Goal: Information Seeking & Learning: Check status

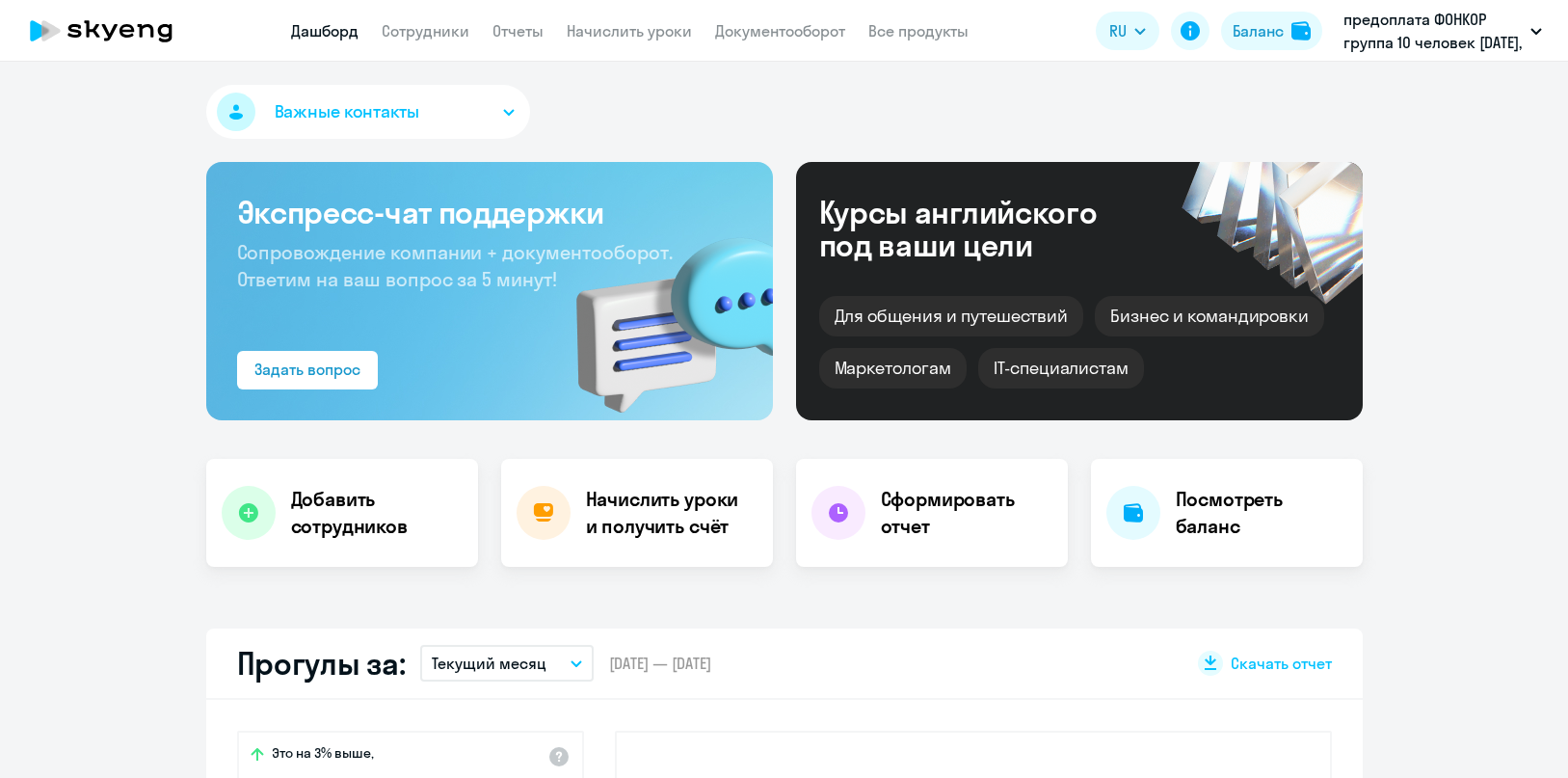
select select "30"
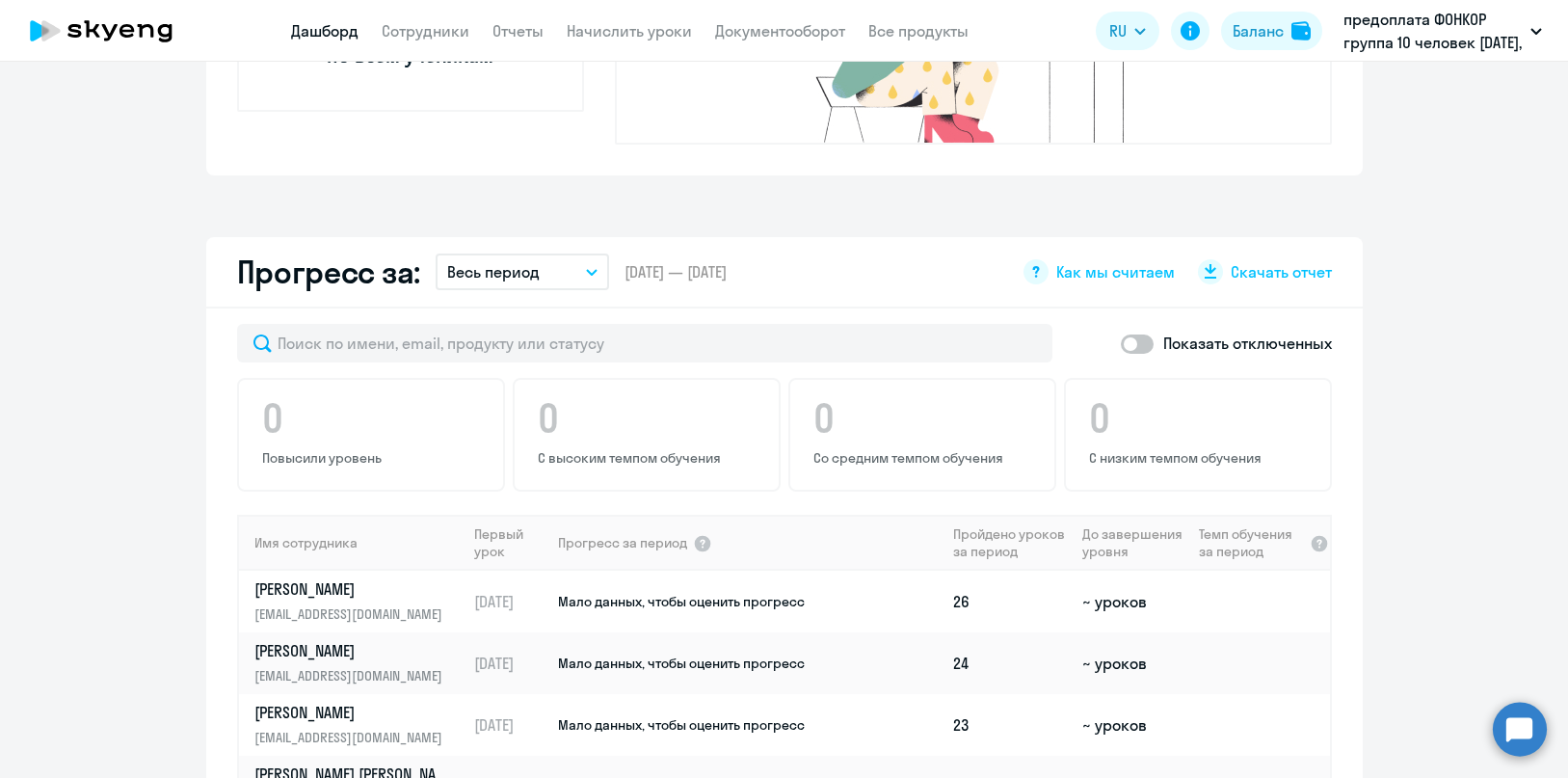
scroll to position [638, 0]
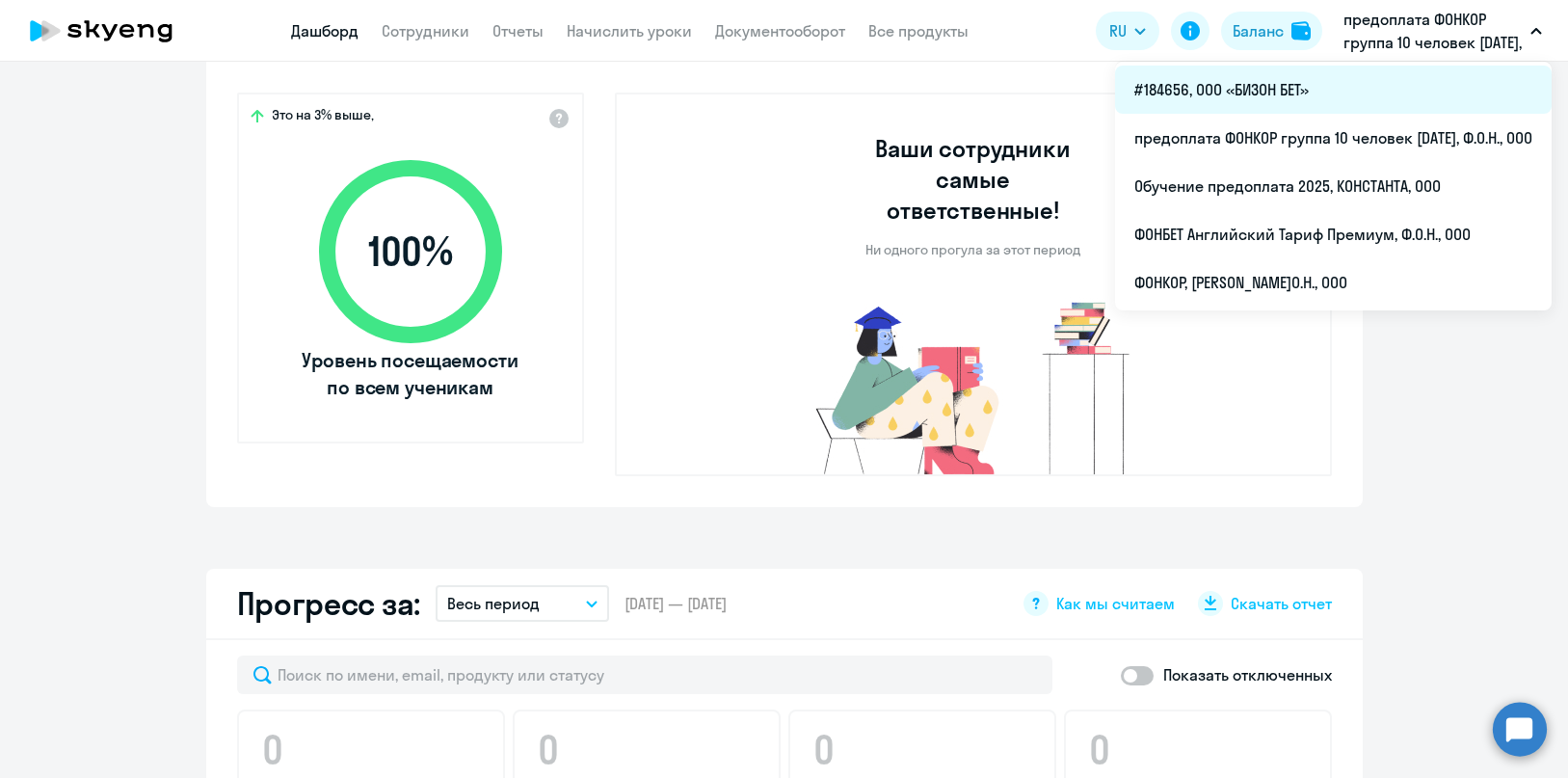
click at [1204, 85] on li "#184656, ООО «БИЗОН БЕТ»" at bounding box center [1333, 89] width 436 height 49
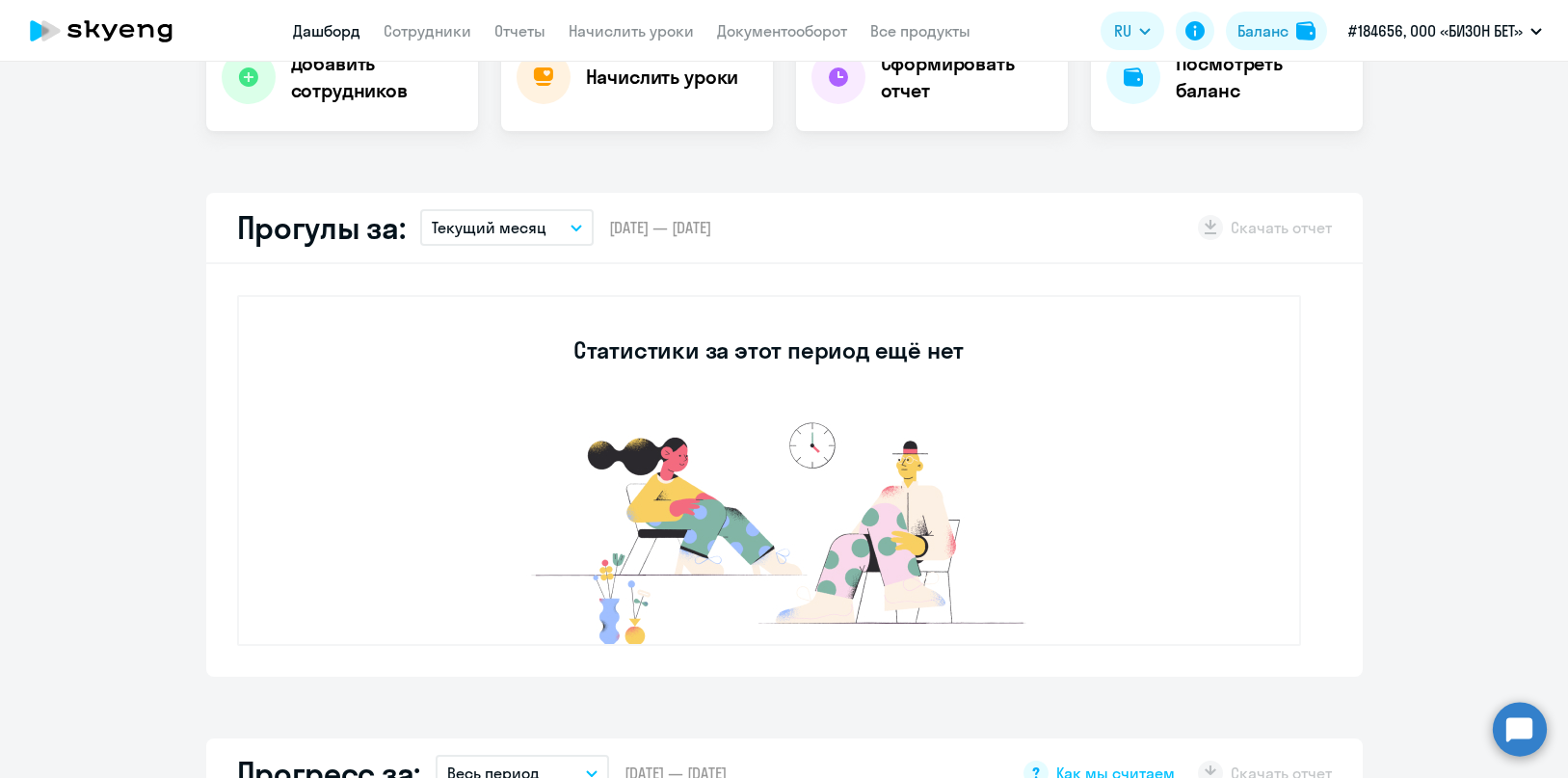
scroll to position [744, 0]
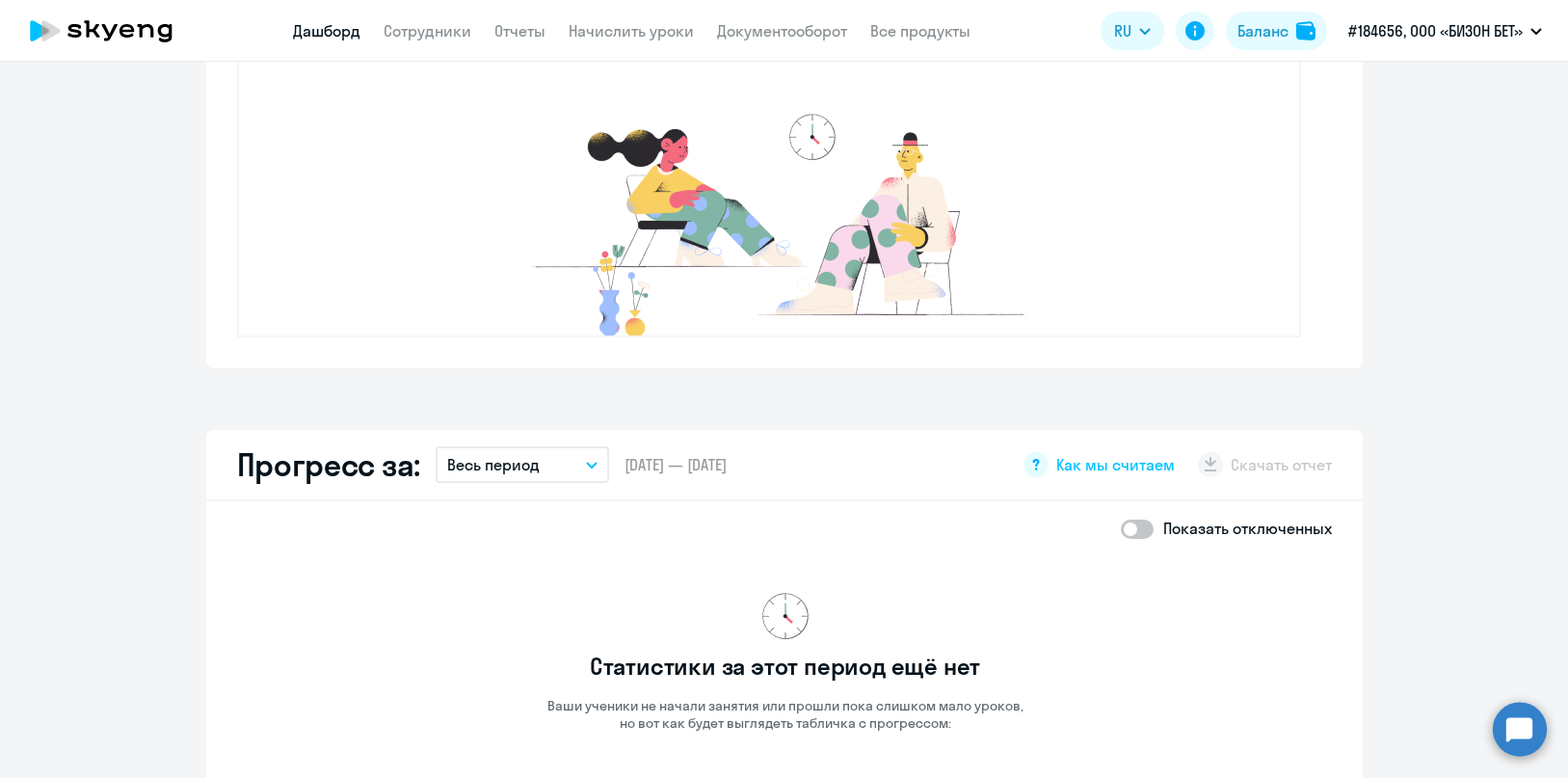
click at [541, 461] on button "Весь период" at bounding box center [521, 464] width 173 height 37
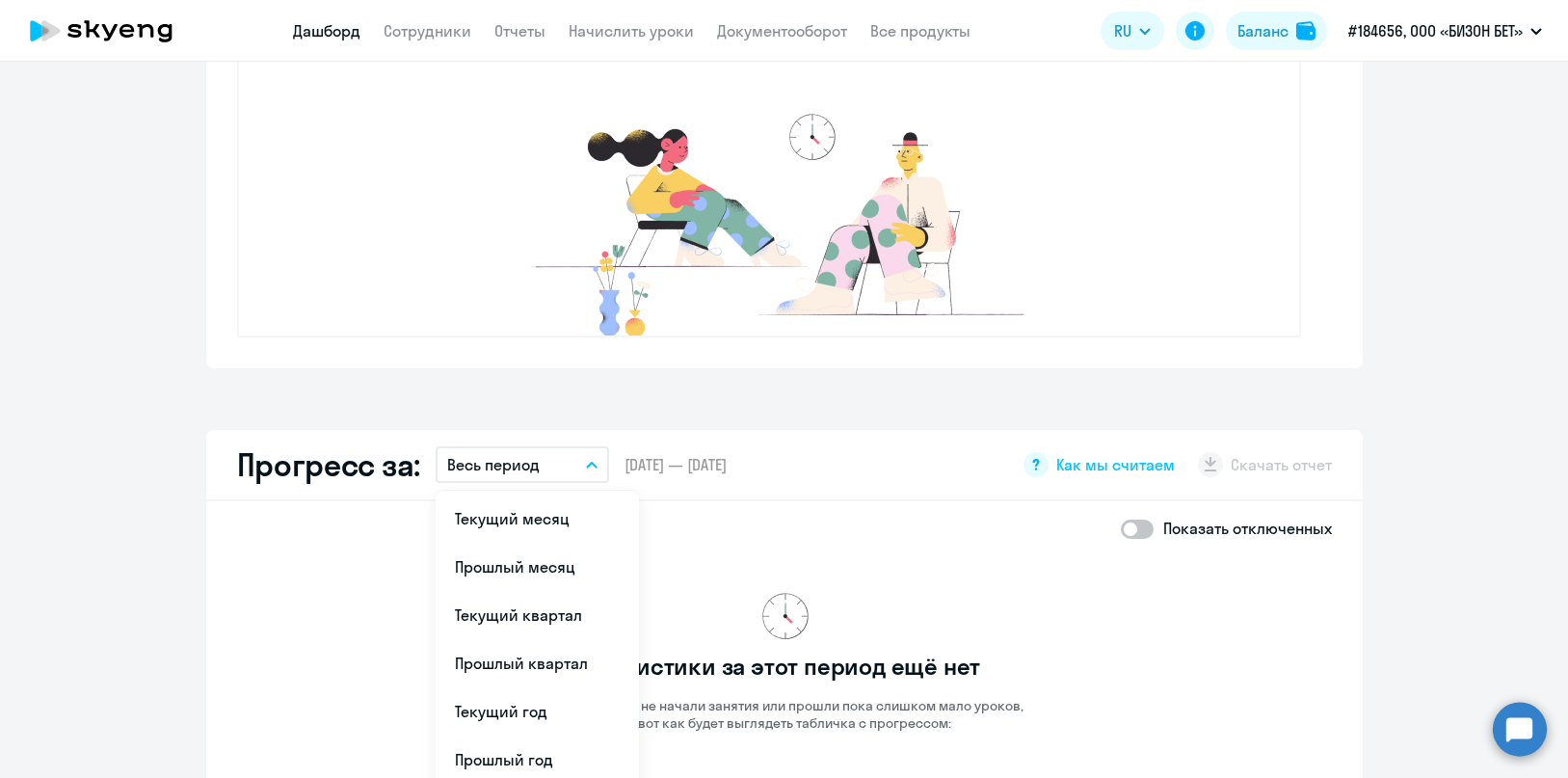
click at [541, 461] on button "Весь период" at bounding box center [521, 464] width 173 height 37
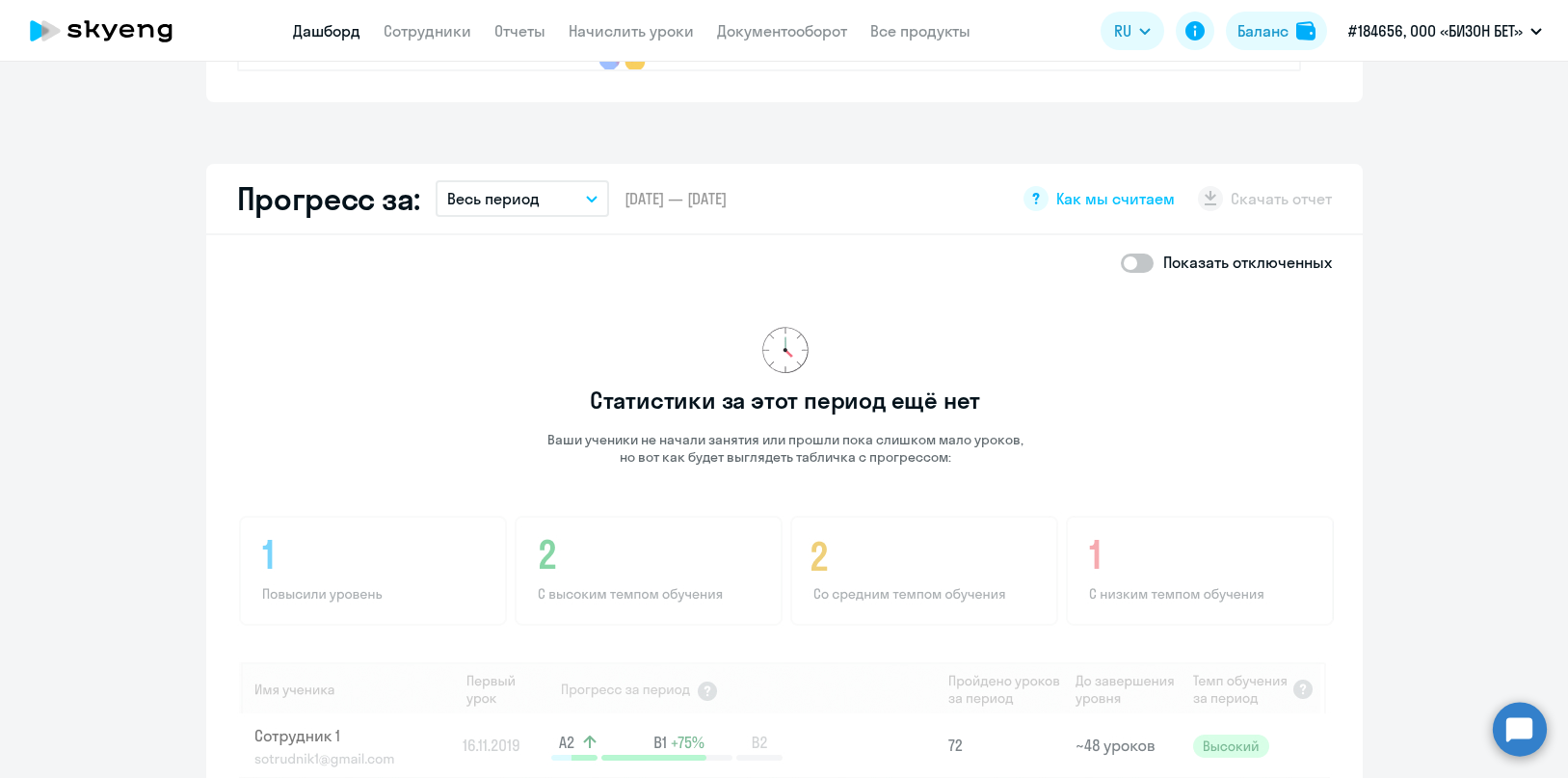
scroll to position [1331, 0]
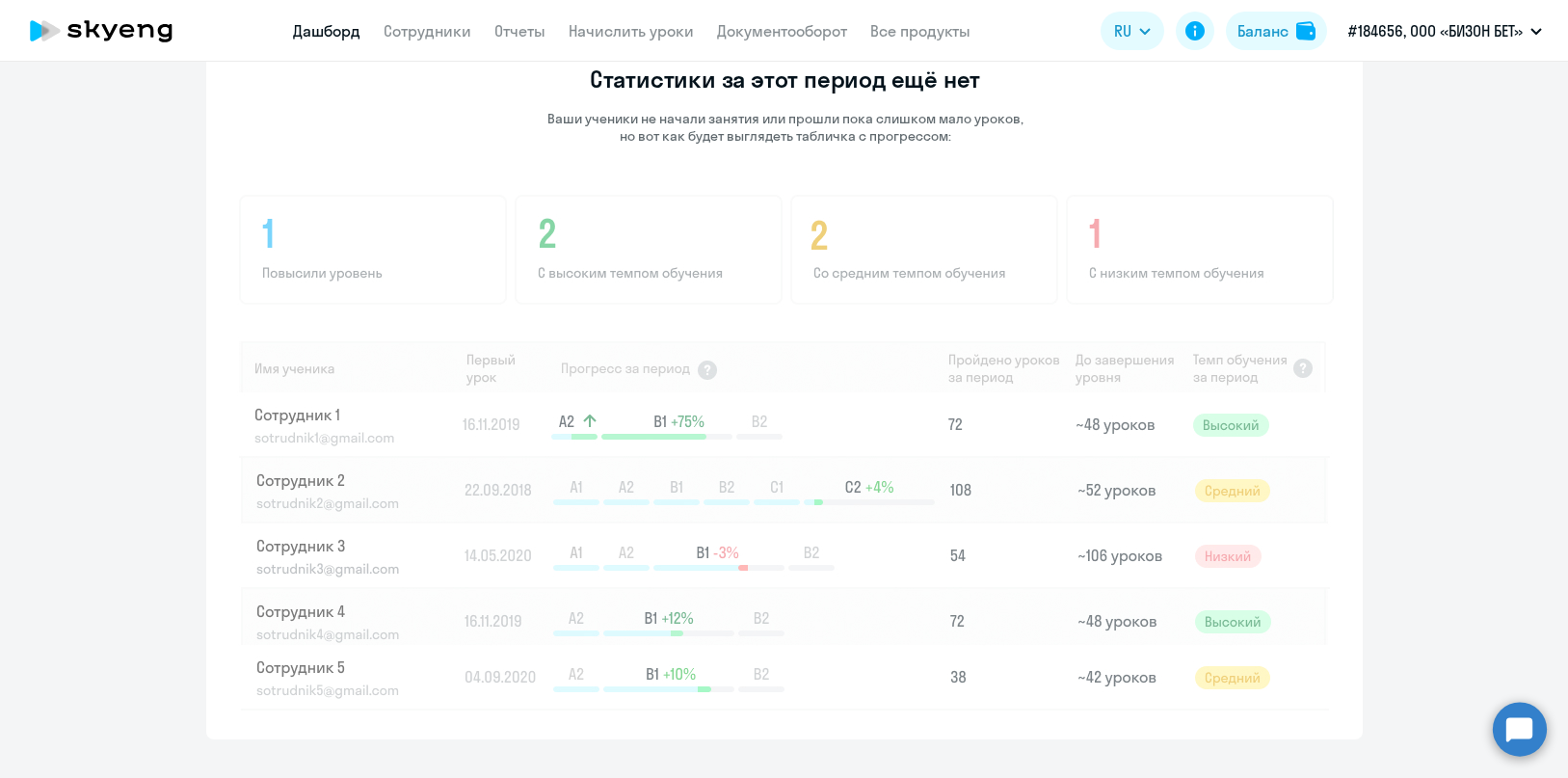
click at [584, 210] on img at bounding box center [785, 450] width 1096 height 520
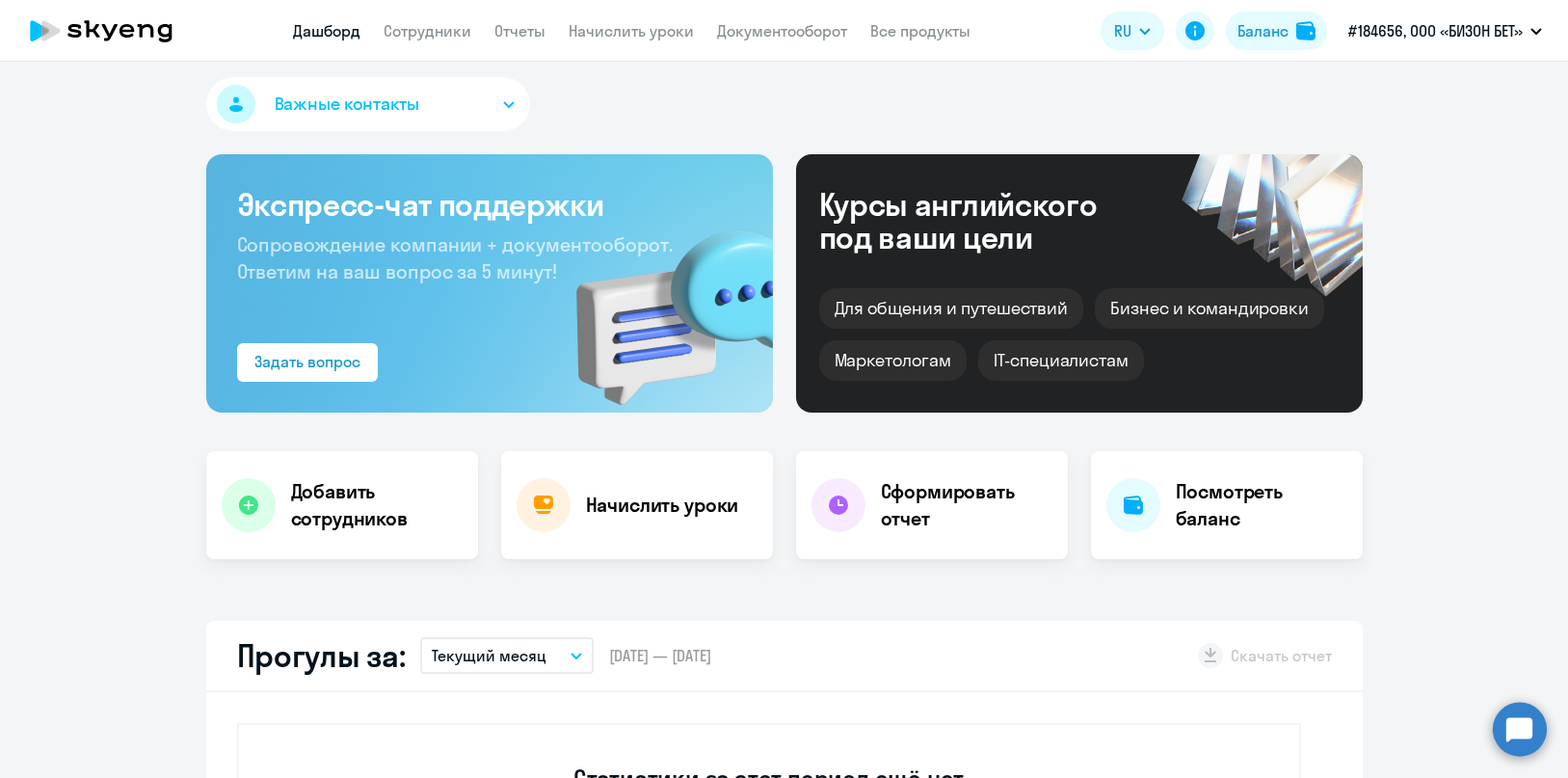
scroll to position [0, 0]
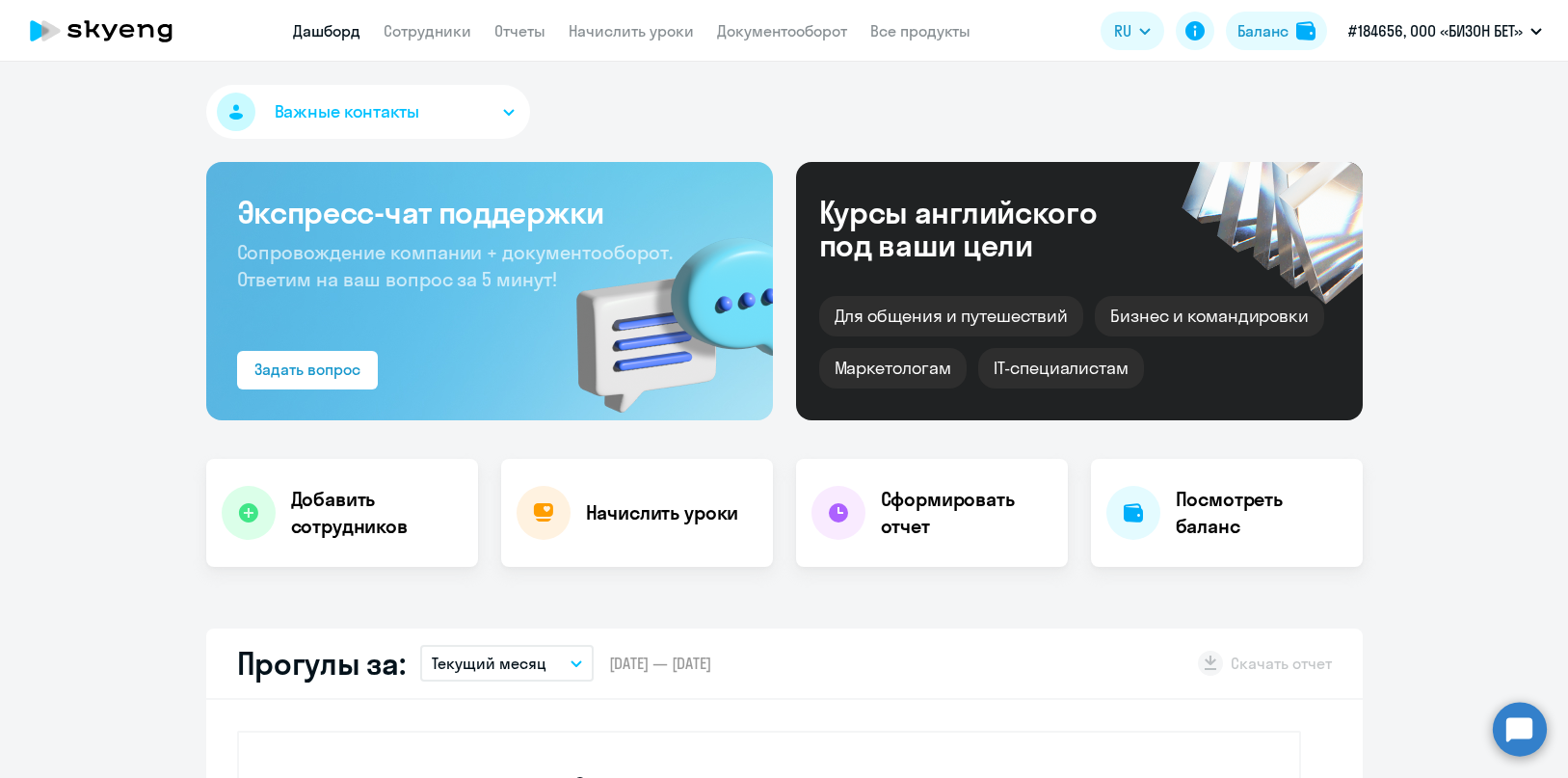
click at [504, 91] on button "Важные контакты" at bounding box center [367, 112] width 323 height 54
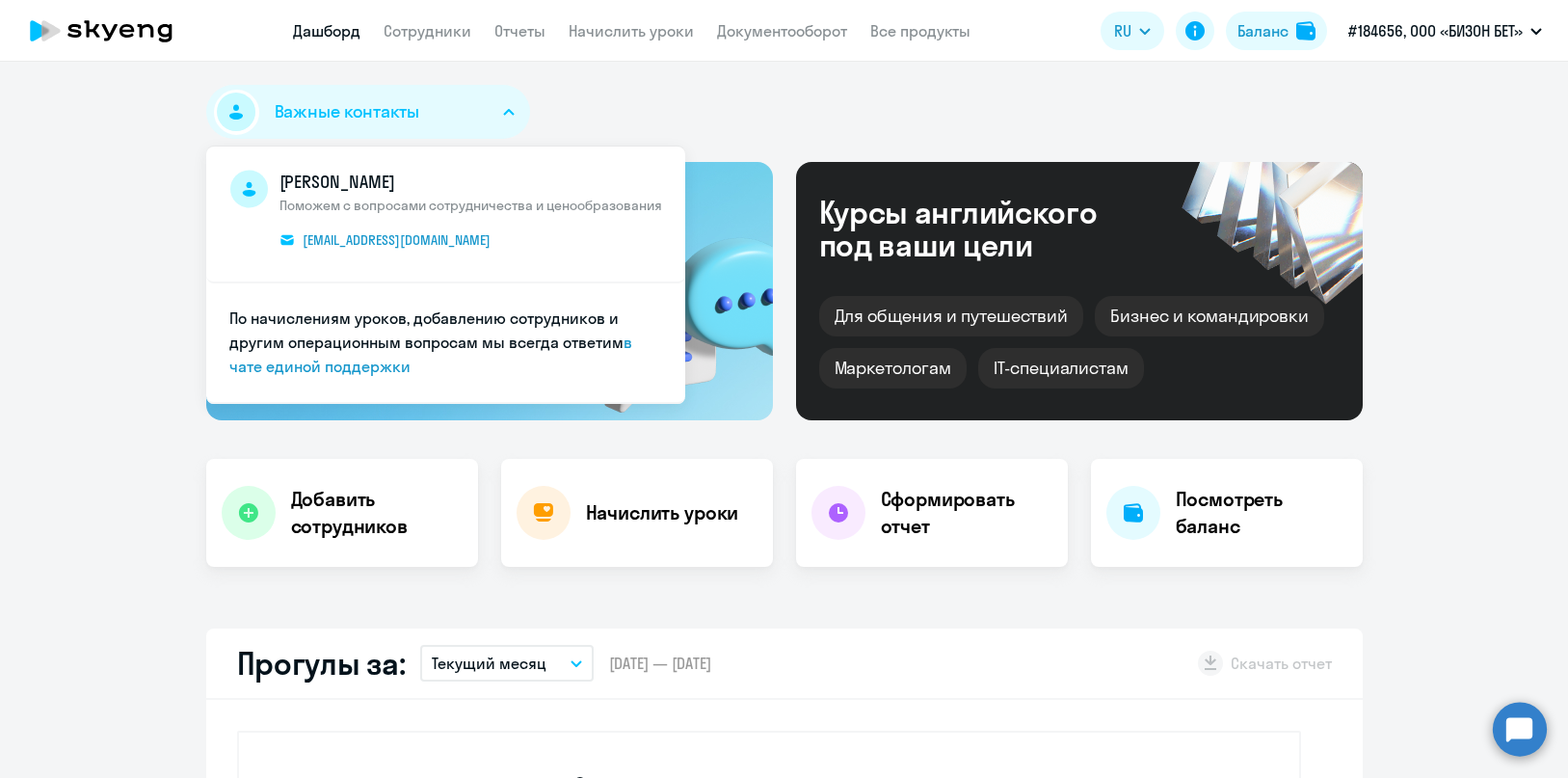
click at [676, 88] on div "Важные контакты [PERSON_NAME] с вопросами сотрудничества и ценообразования [PER…" at bounding box center [784, 116] width 1156 height 61
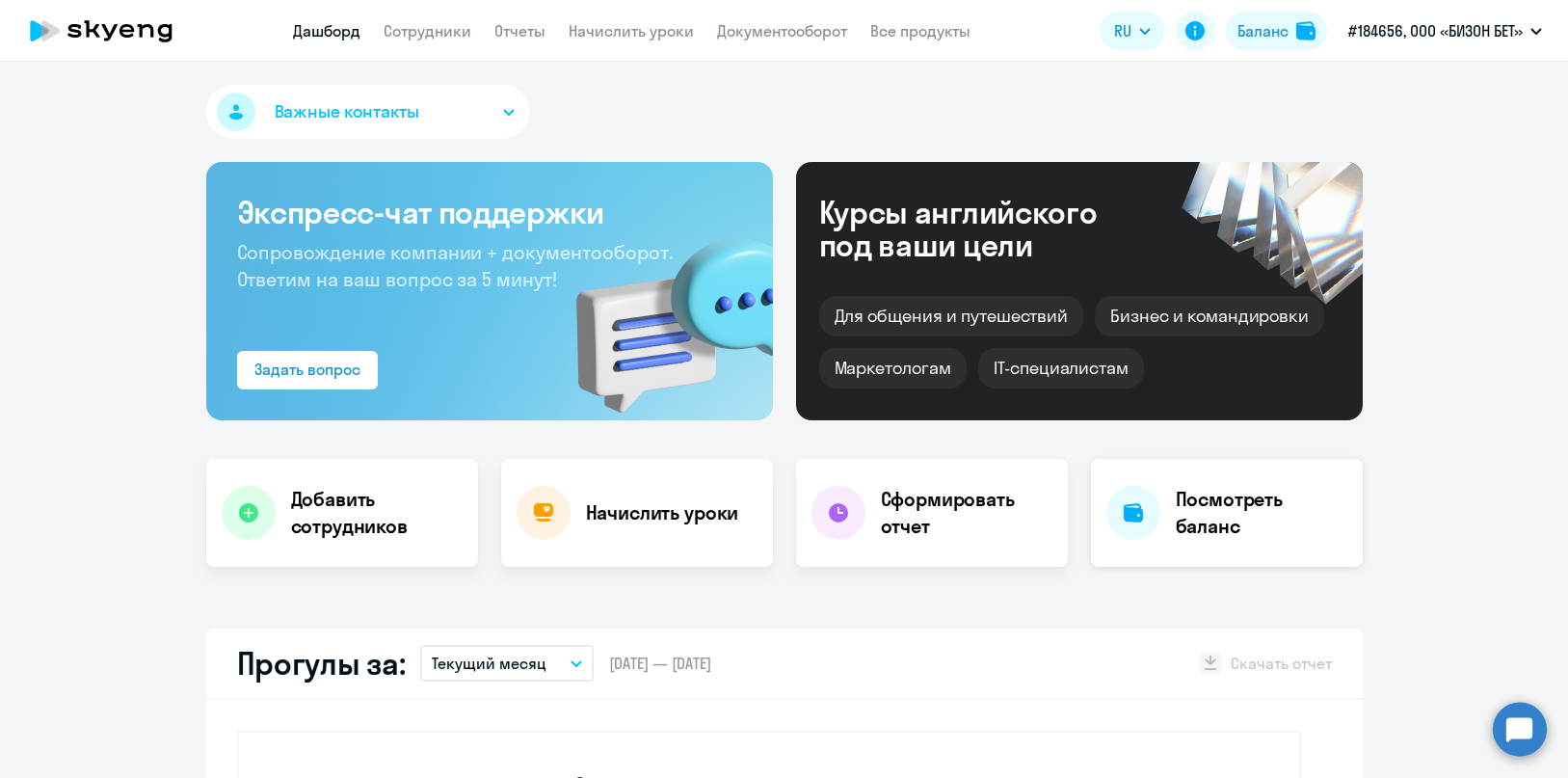
click at [1216, 525] on h4 "Посмотреть баланс" at bounding box center [1260, 513] width 171 height 54
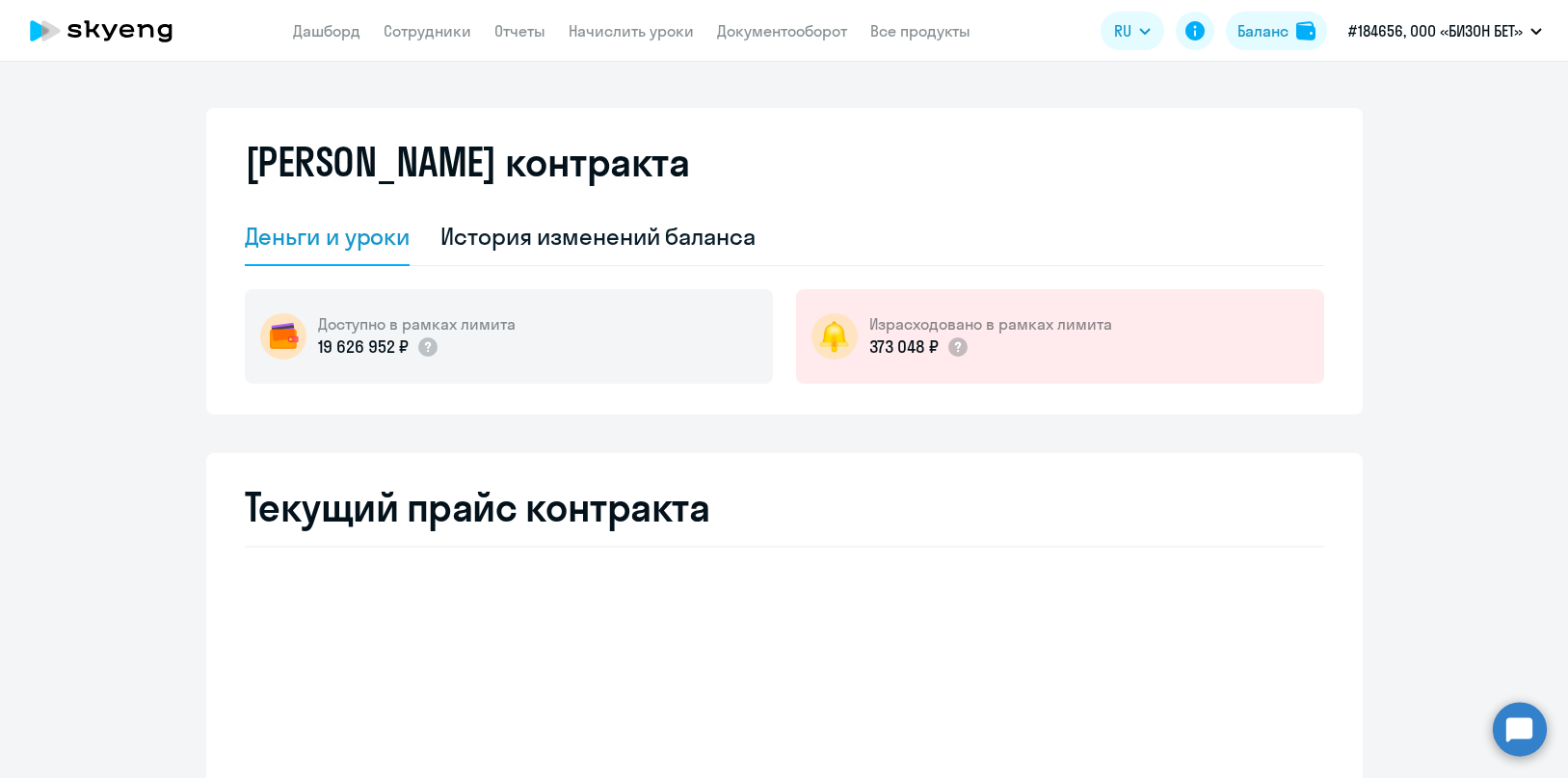
select select "english_adult_not_native_speaker"
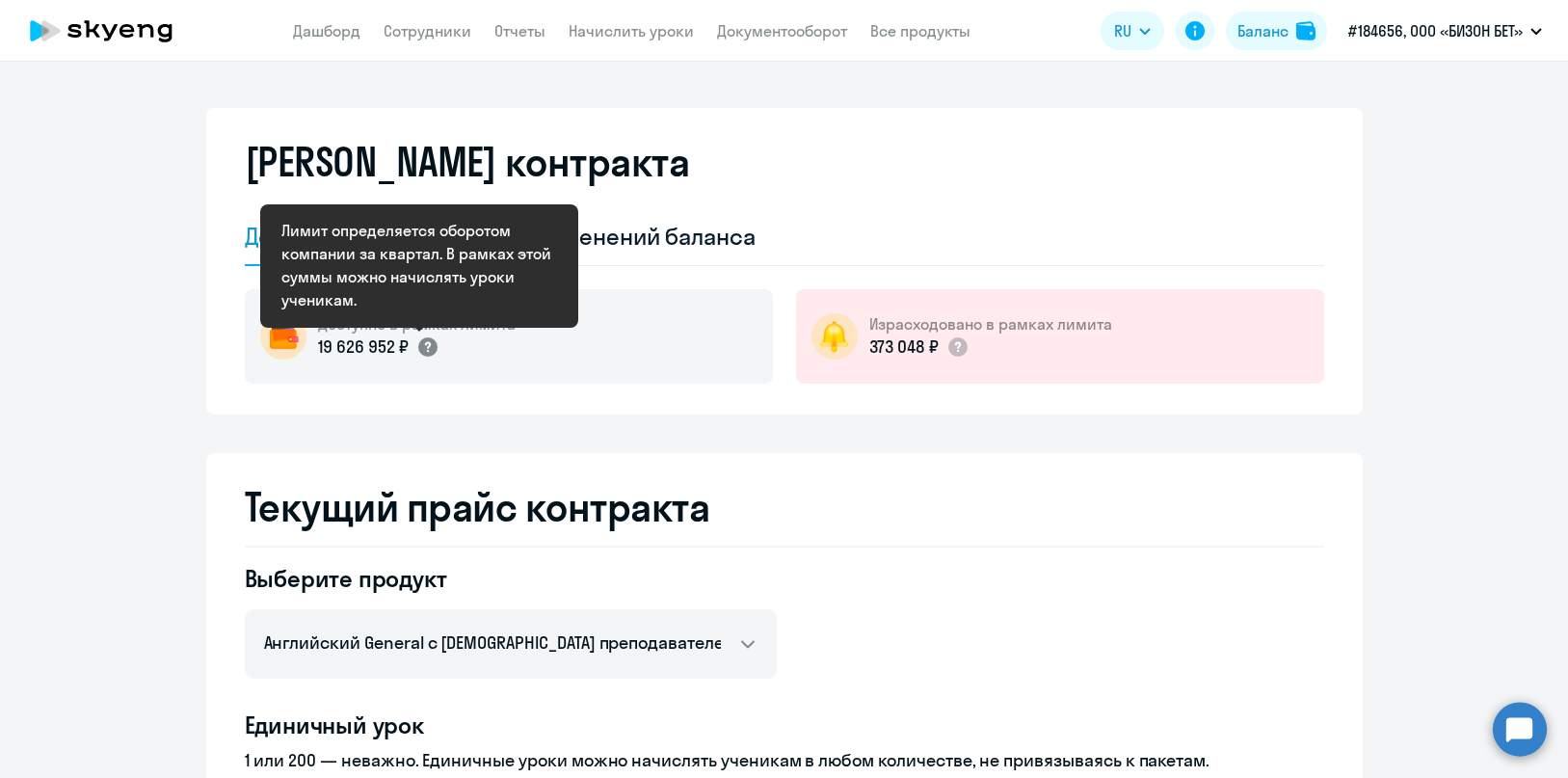
click at [422, 347] on circle at bounding box center [427, 346] width 19 height 19
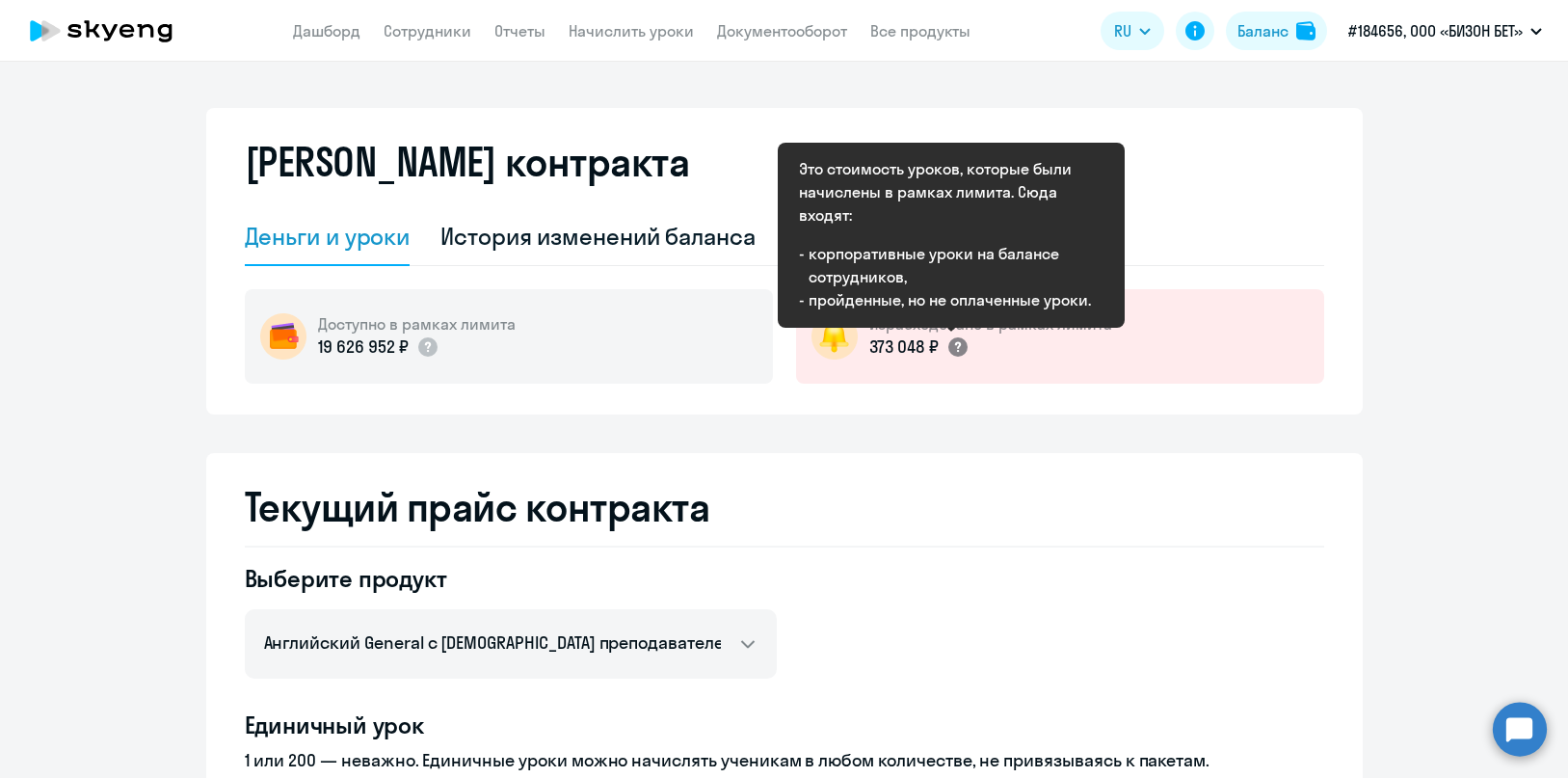
click at [948, 345] on circle at bounding box center [957, 346] width 19 height 19
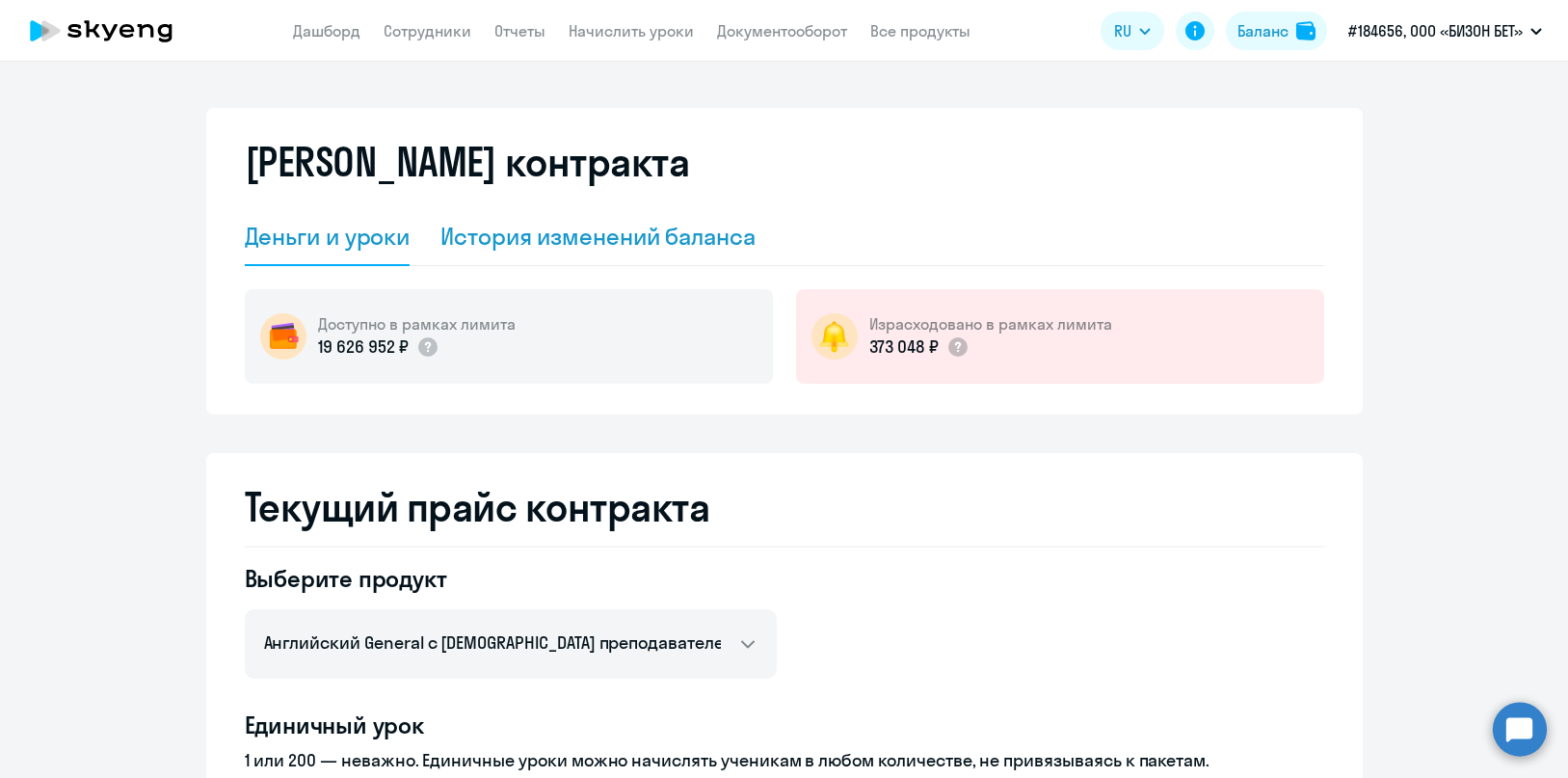
click at [591, 243] on div "История изменений баланса" at bounding box center [598, 236] width 315 height 31
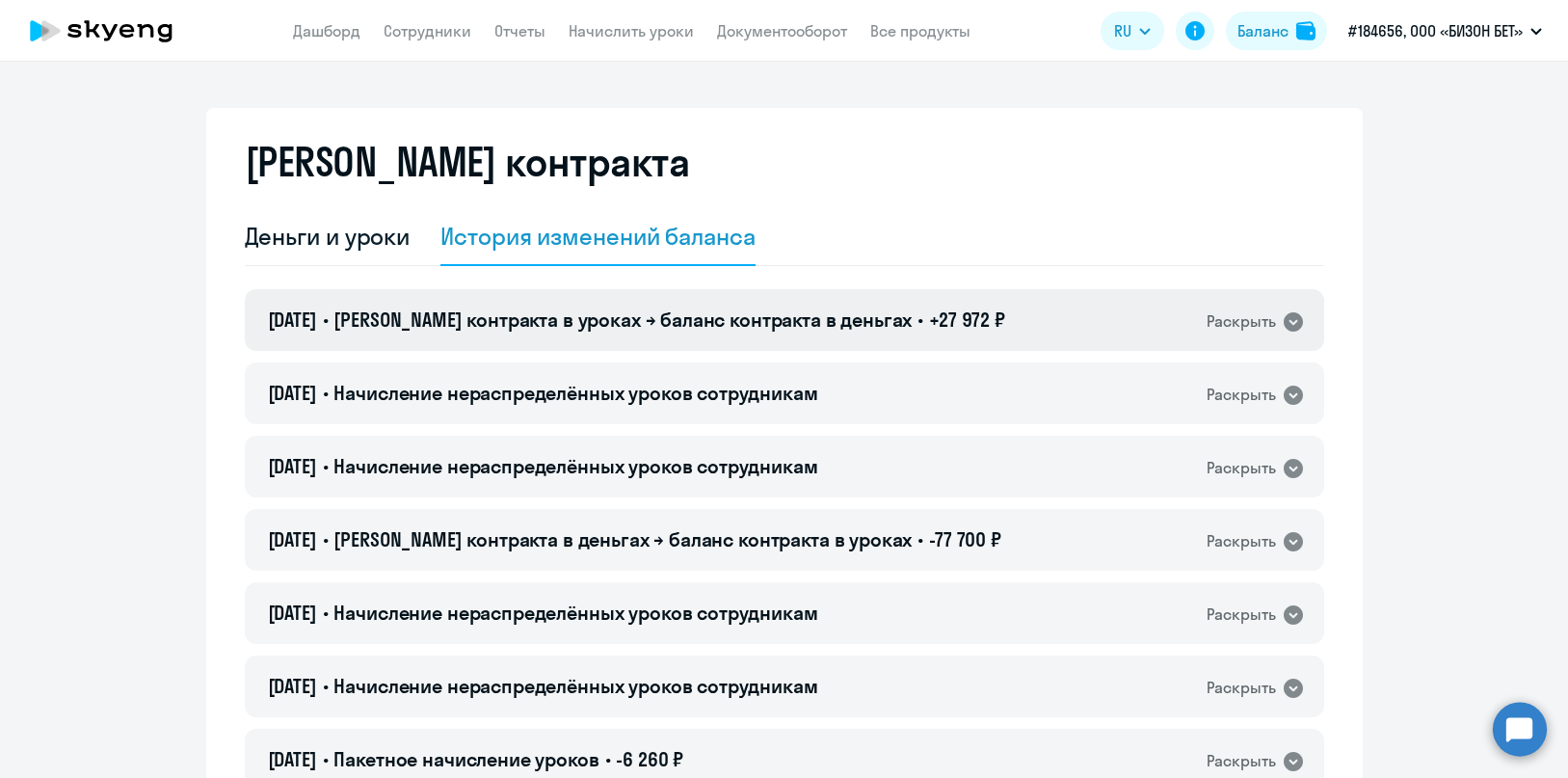
click at [606, 307] on h4 "[DATE] • Баланс контракта в уроках → баланс контракта в деньгах • +27 972 ₽" at bounding box center [636, 320] width 737 height 27
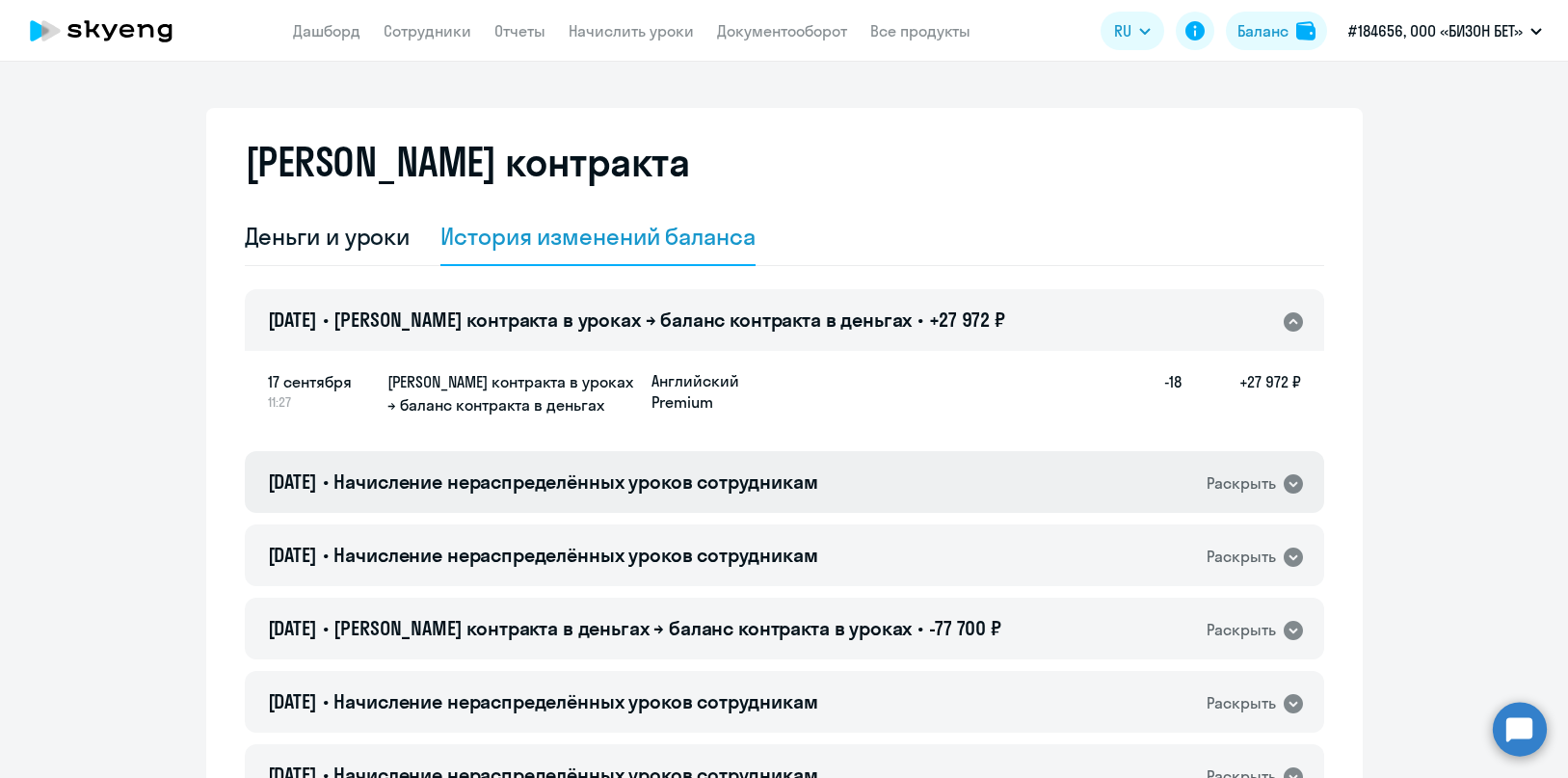
click at [606, 476] on span "Начисление нераспределённых уроков сотрудникам" at bounding box center [575, 481] width 484 height 24
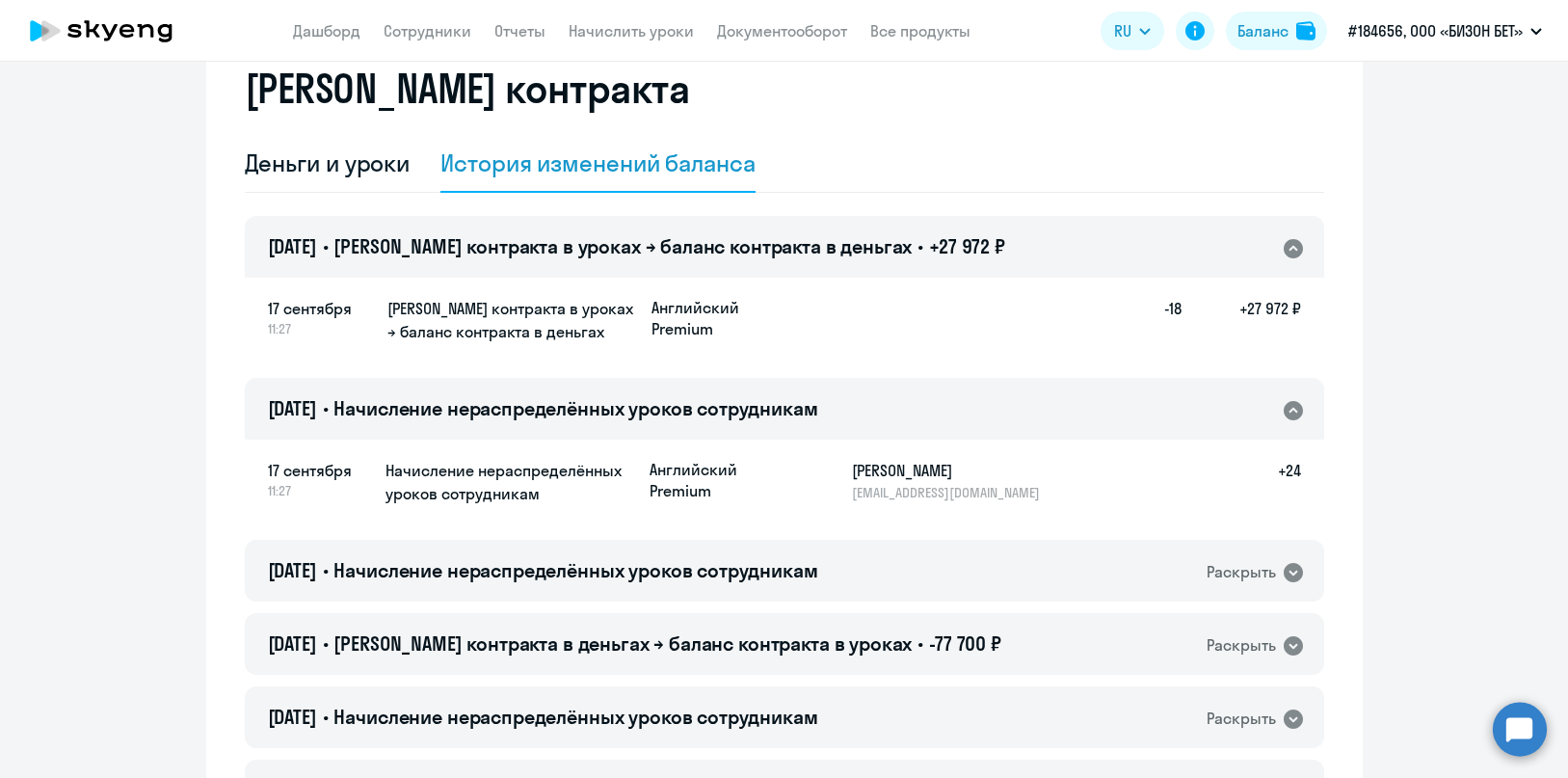
scroll to position [150, 0]
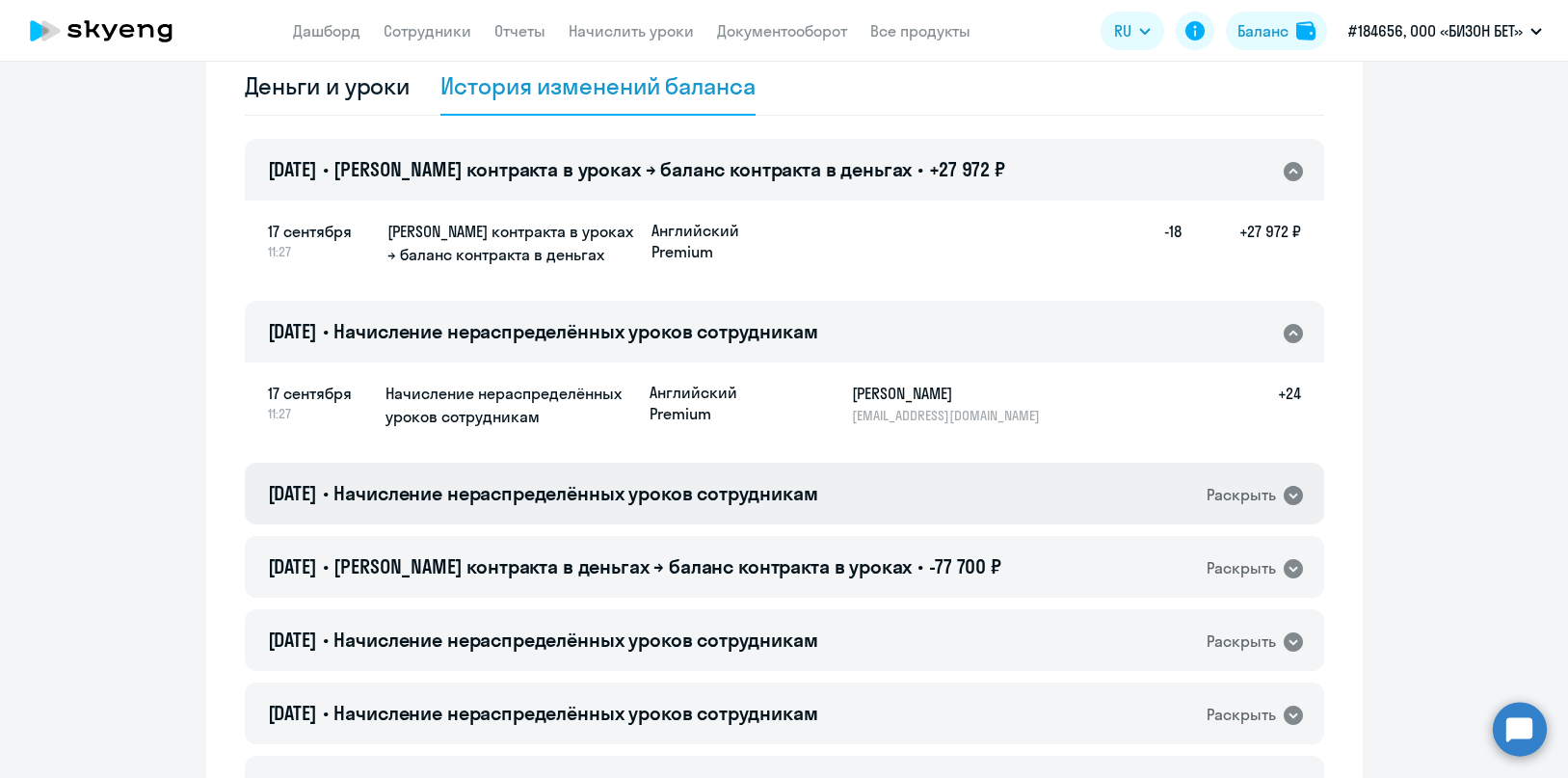
click at [614, 495] on span "Начисление нераспределённых уроков сотрудникам" at bounding box center [575, 493] width 484 height 24
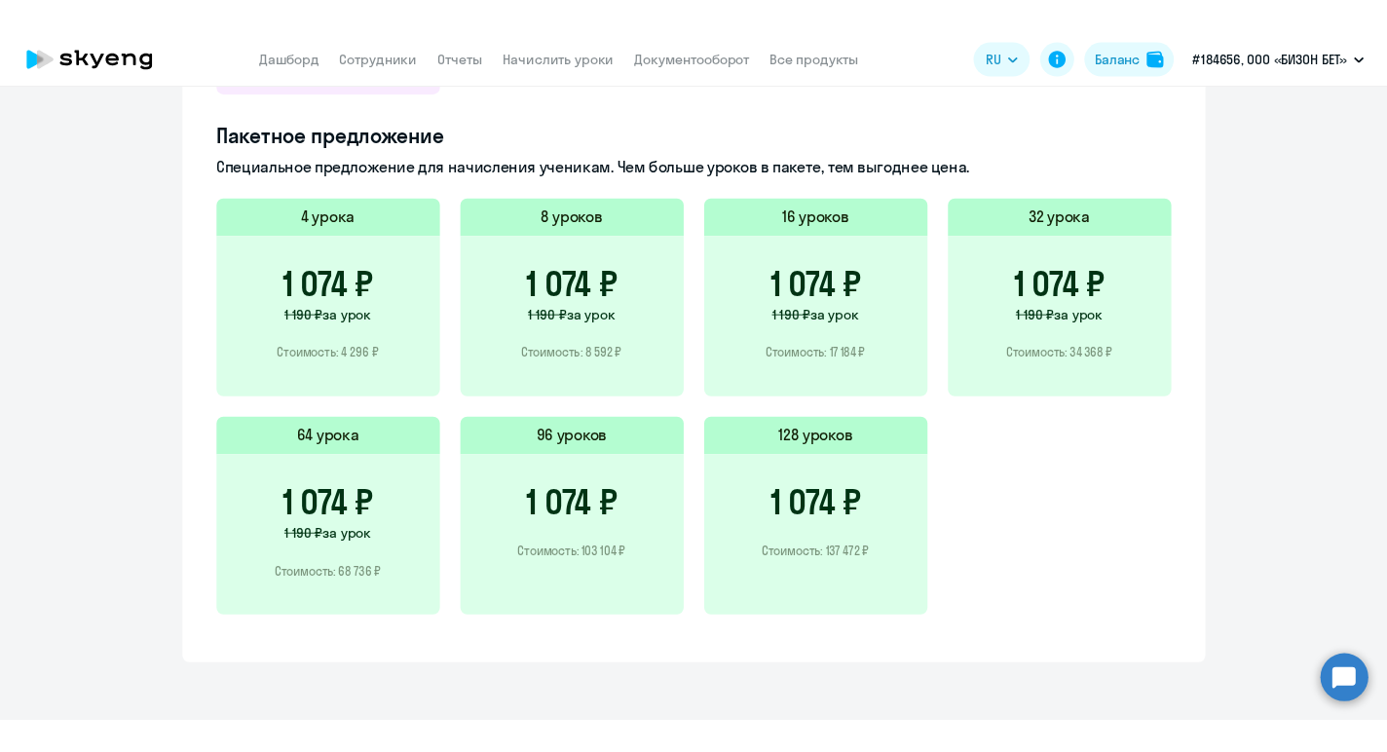
scroll to position [0, 0]
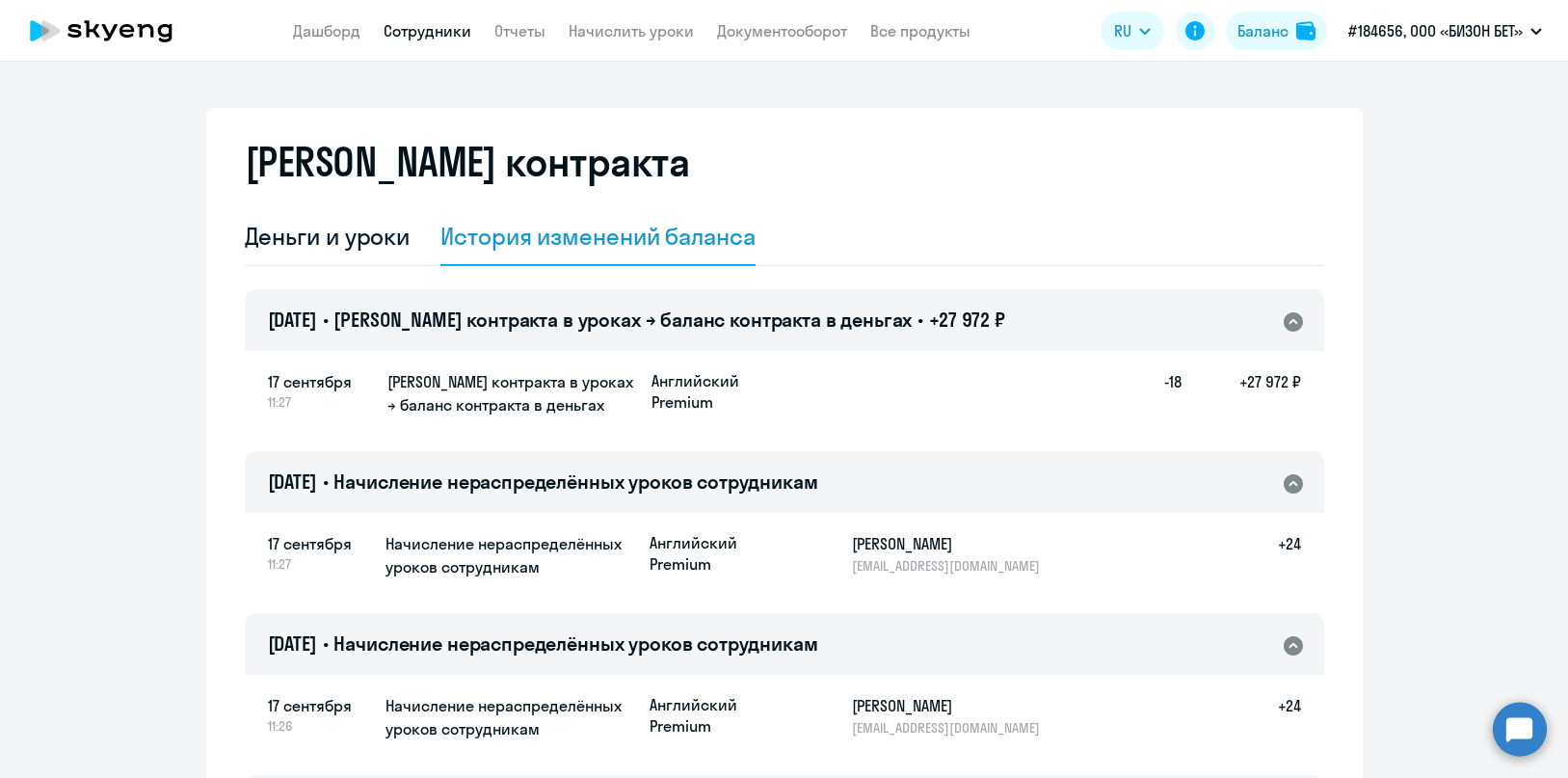
click at [395, 27] on link "Сотрудники" at bounding box center [427, 30] width 88 height 19
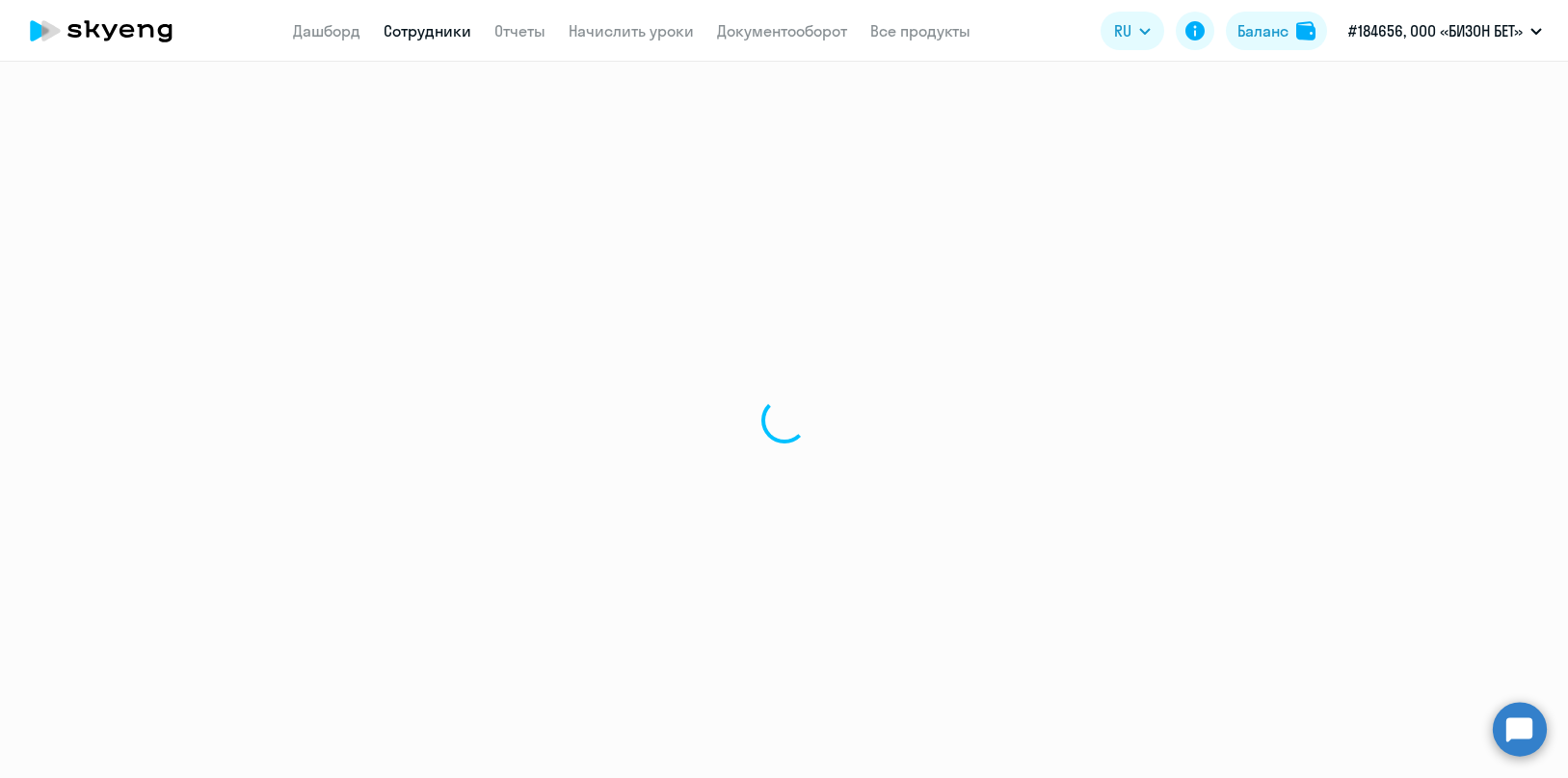
select select "30"
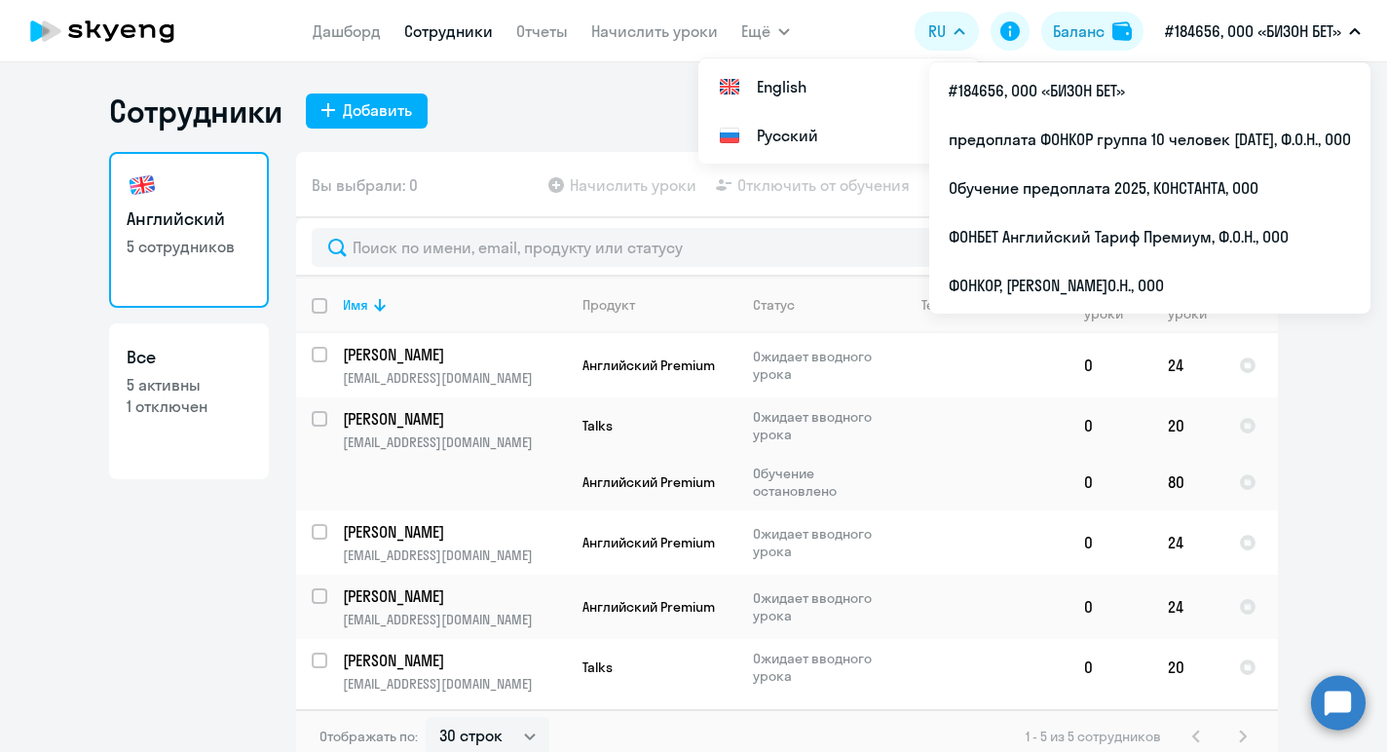
click at [610, 100] on div "Сотрудники Добавить" at bounding box center [693, 111] width 1169 height 39
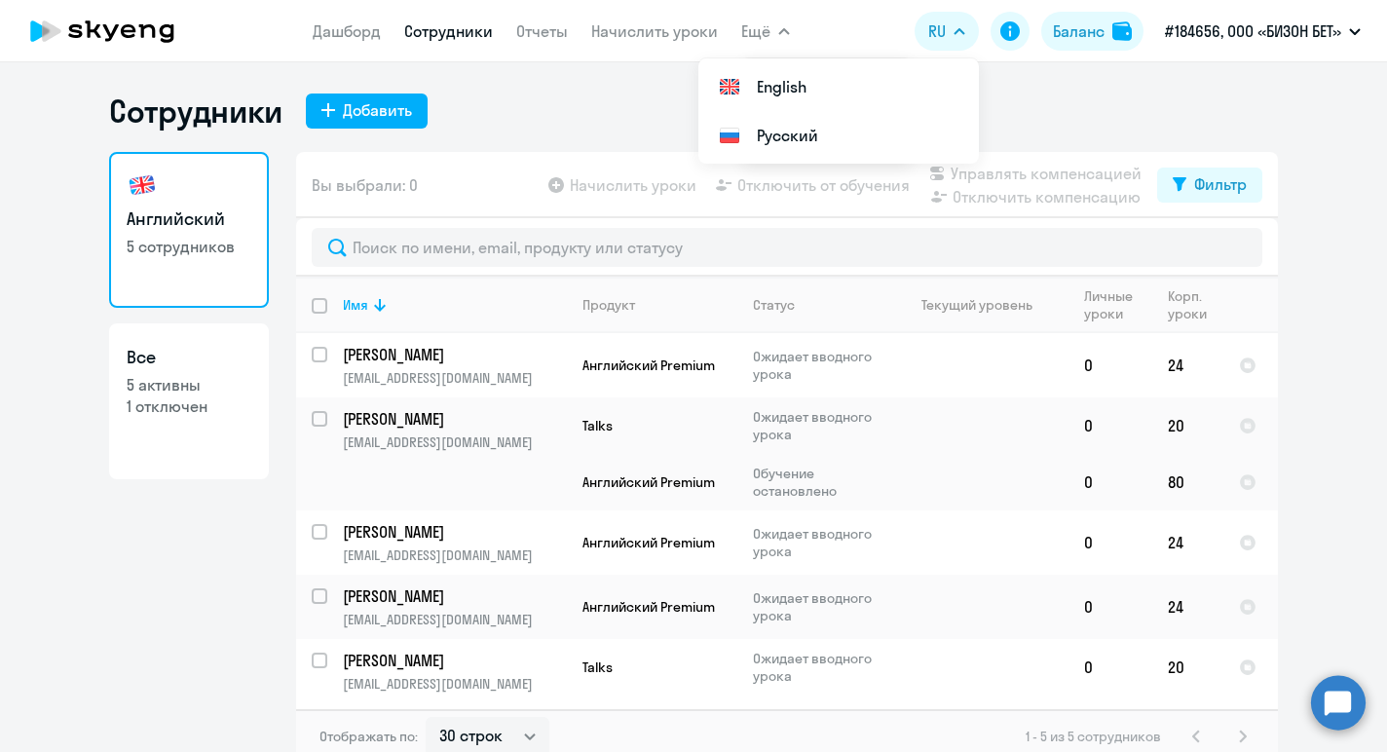
click at [623, 112] on div "Сотрудники Добавить" at bounding box center [693, 111] width 1169 height 39
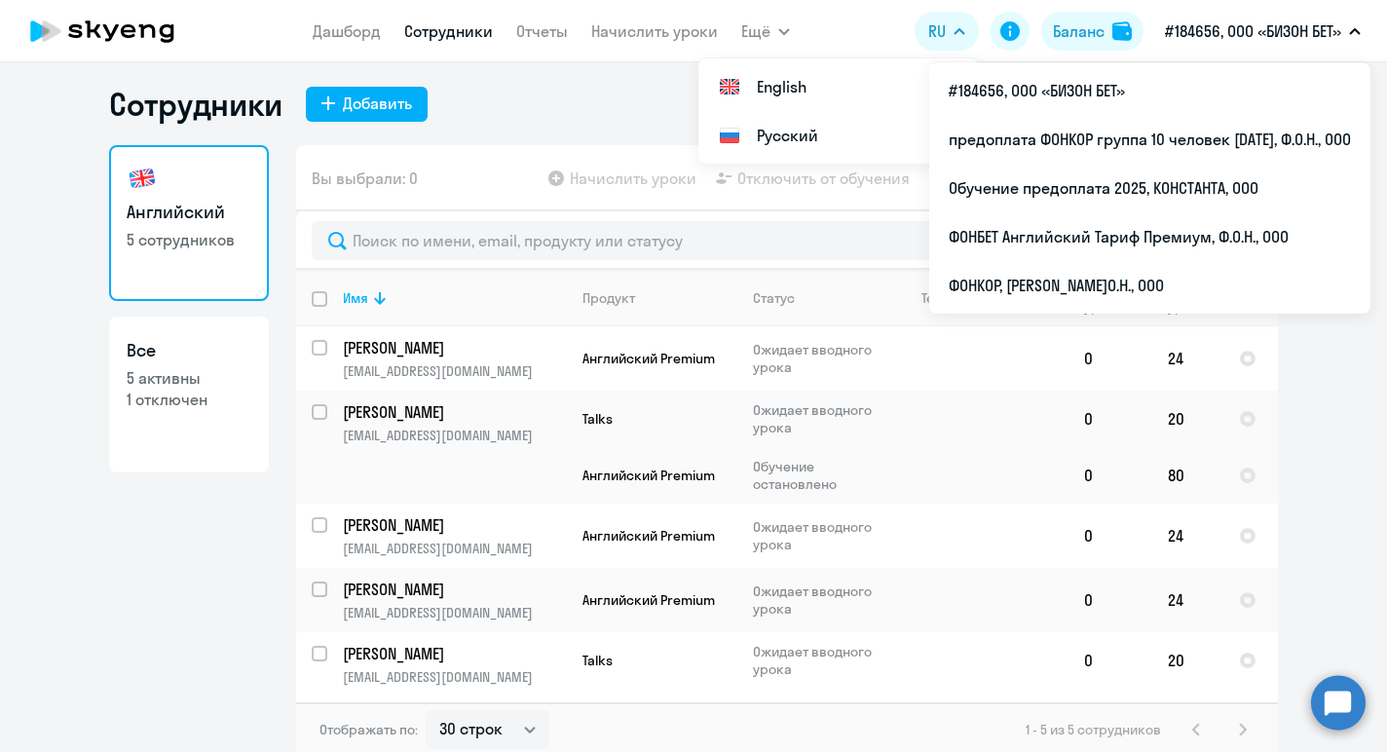
scroll to position [12, 0]
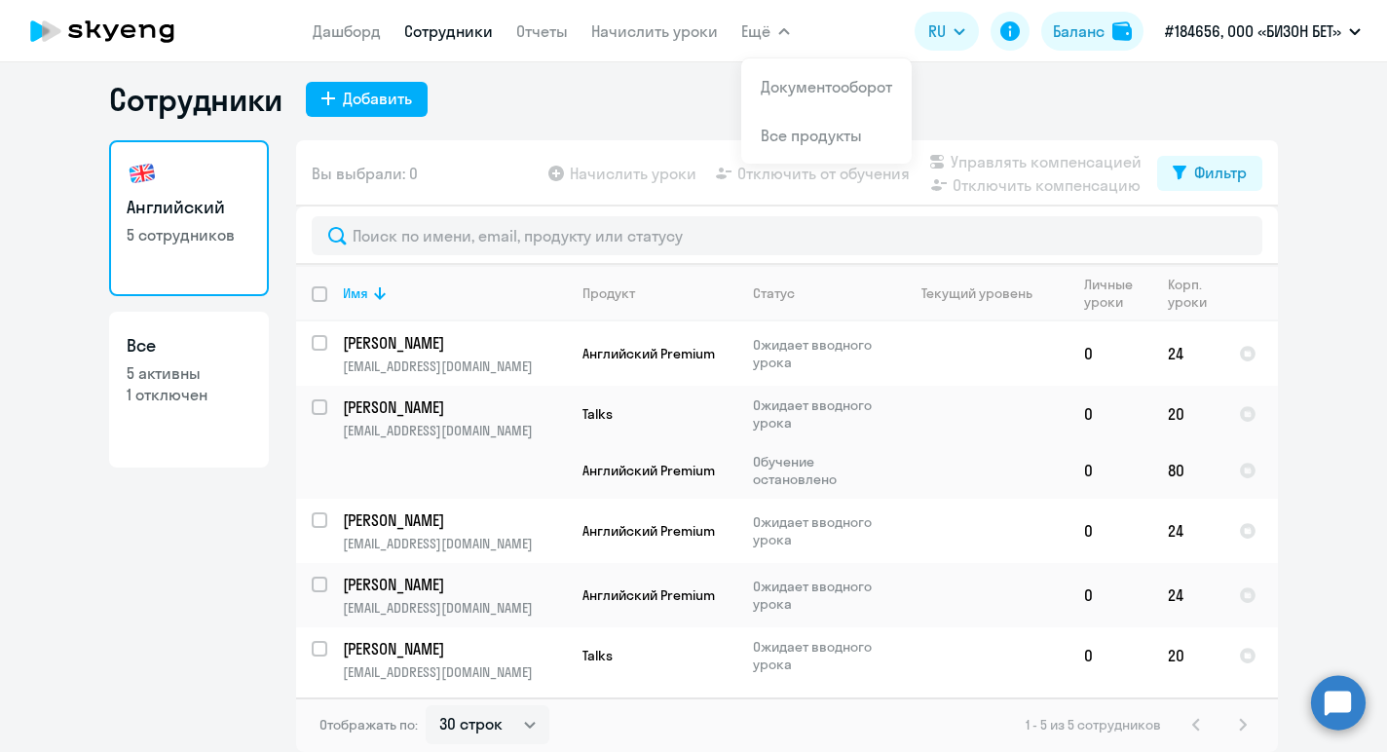
click at [761, 27] on span "Ещё" at bounding box center [755, 30] width 29 height 23
click at [325, 35] on link "Дашборд" at bounding box center [347, 30] width 68 height 19
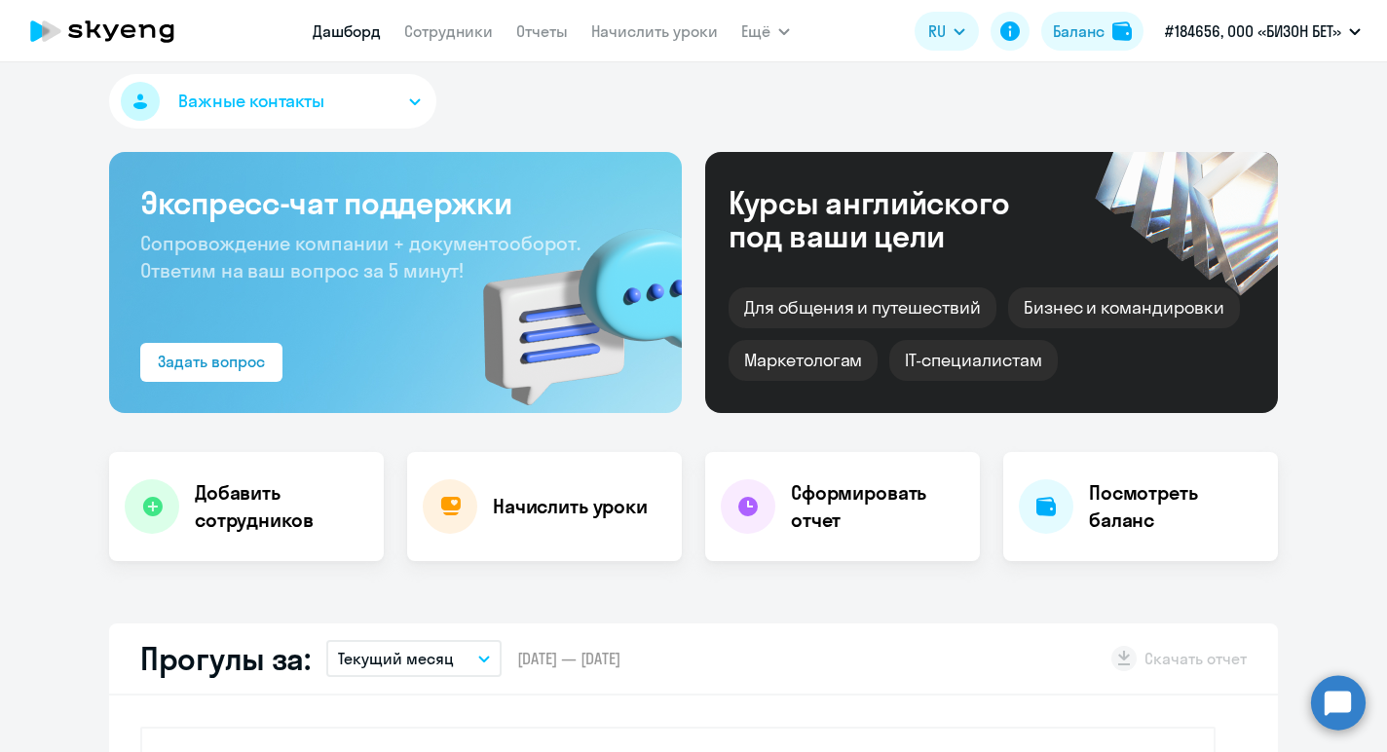
select select "30"
